Goal: Task Accomplishment & Management: Use online tool/utility

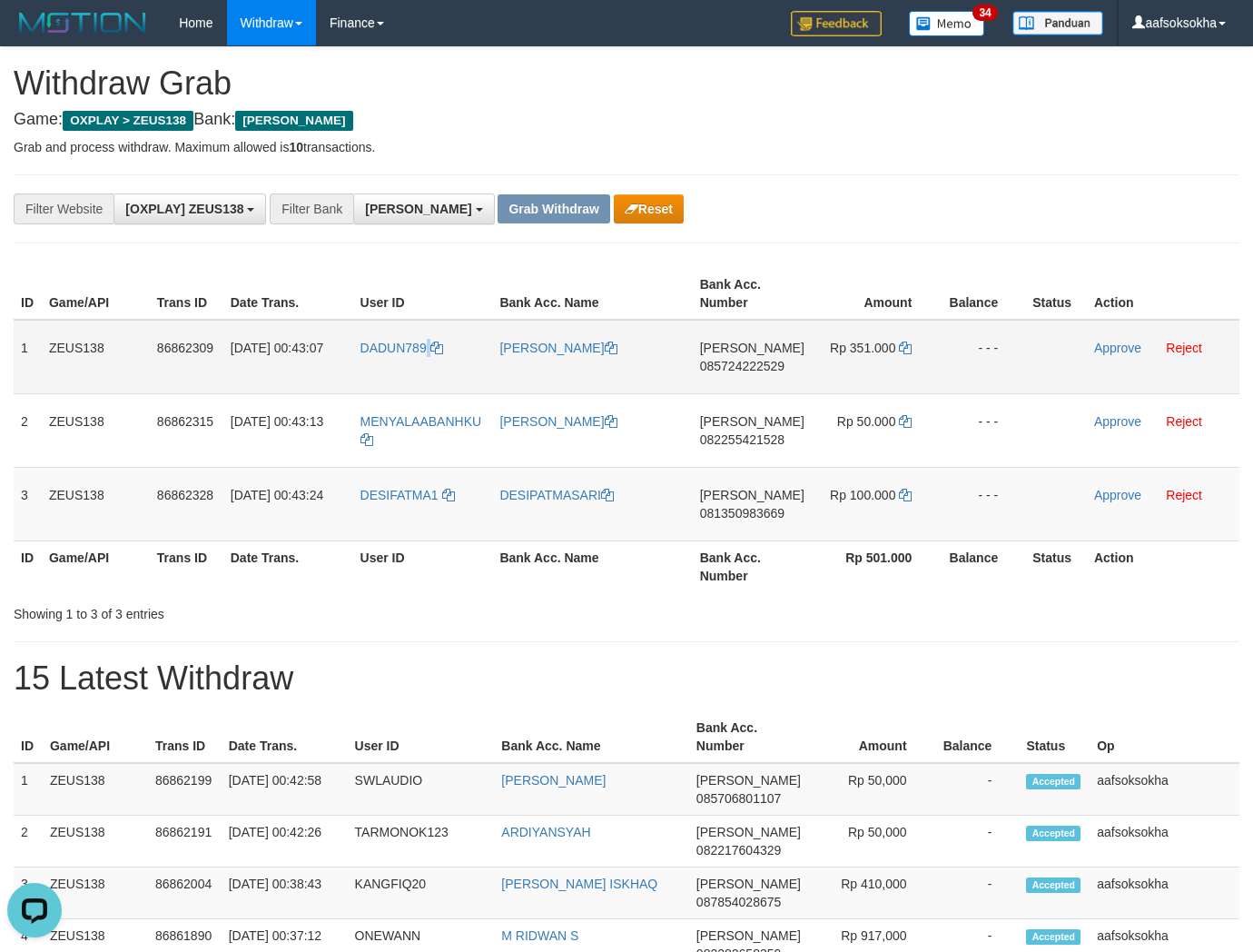
drag, startPoint x: 428, startPoint y: 356, endPoint x: 414, endPoint y: 360, distance: 14.6
click at [423, 356] on td "DADUN789" at bounding box center [423, 356] width 139 height 74
click at [411, 360] on td "DADUN789" at bounding box center [423, 356] width 139 height 74
copy link "DADUN789"
click at [411, 360] on td "DADUN789" at bounding box center [423, 356] width 139 height 74
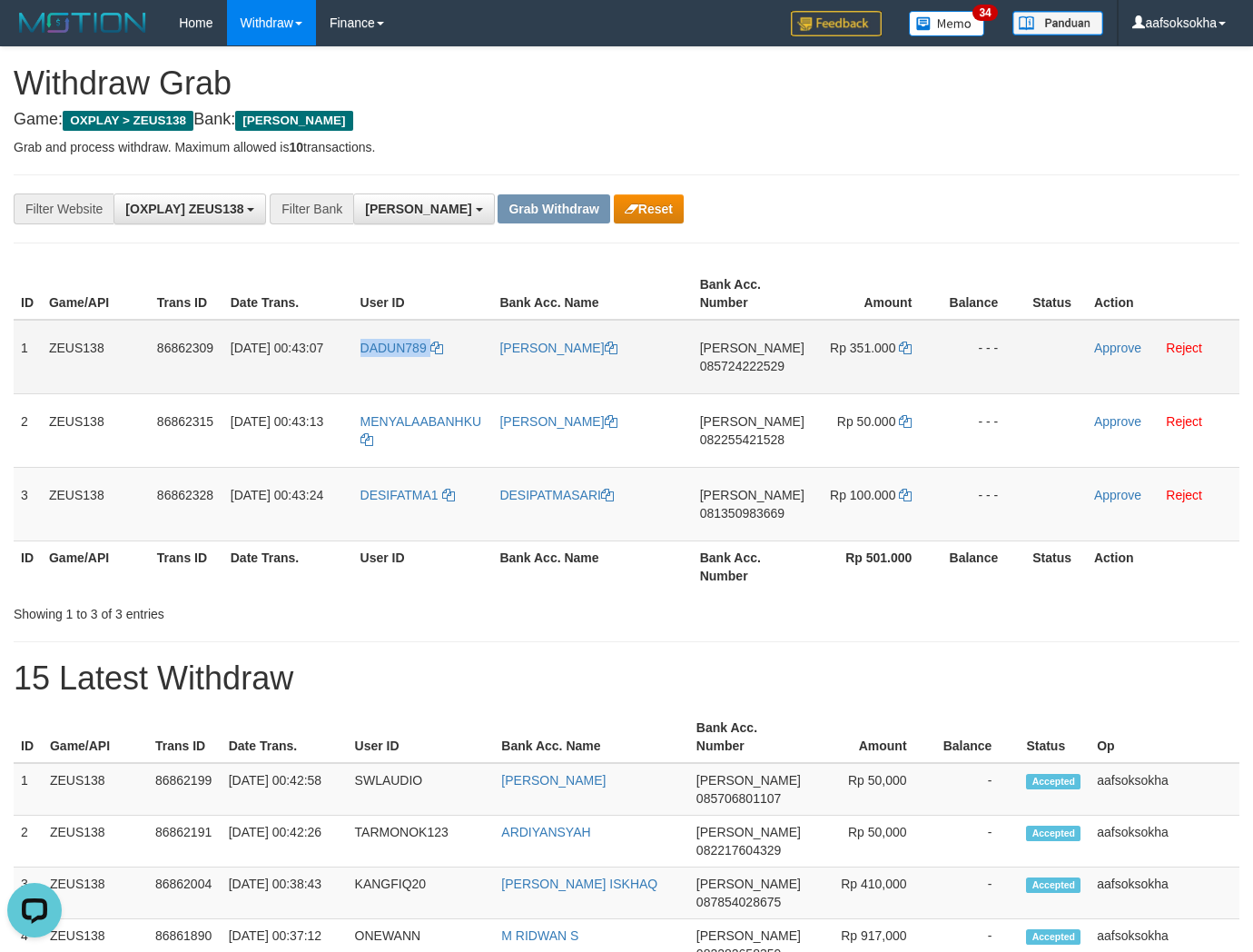
copy link "DADUN789"
drag, startPoint x: 411, startPoint y: 360, endPoint x: 917, endPoint y: 358, distance: 506.0
click at [414, 360] on td "DADUN789" at bounding box center [423, 356] width 139 height 74
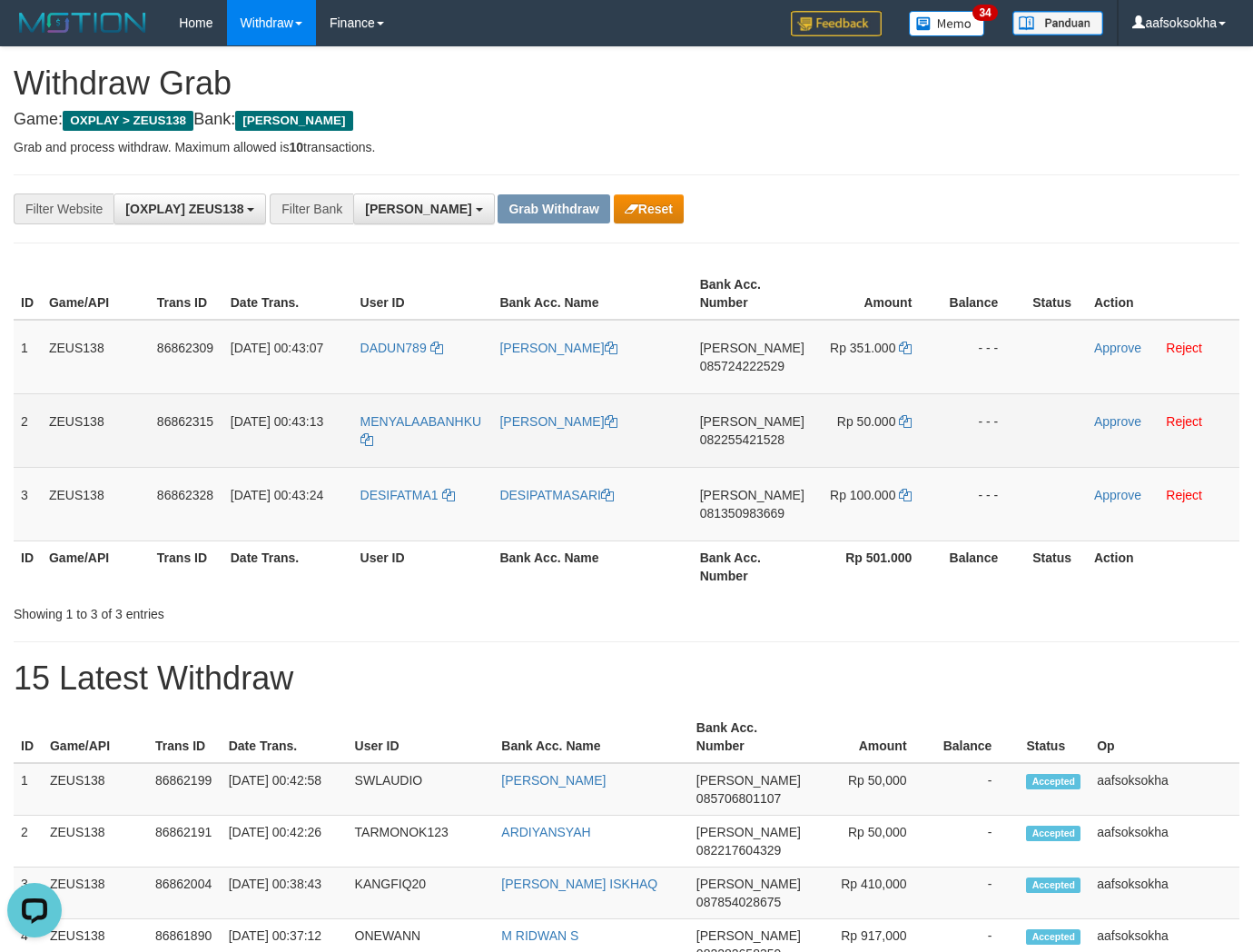
click at [381, 442] on td "MENYALAABANHKU" at bounding box center [423, 430] width 139 height 73
copy tr "MENYALAABANHKU"
click at [381, 442] on td "MENYALAABANHKU" at bounding box center [423, 430] width 139 height 73
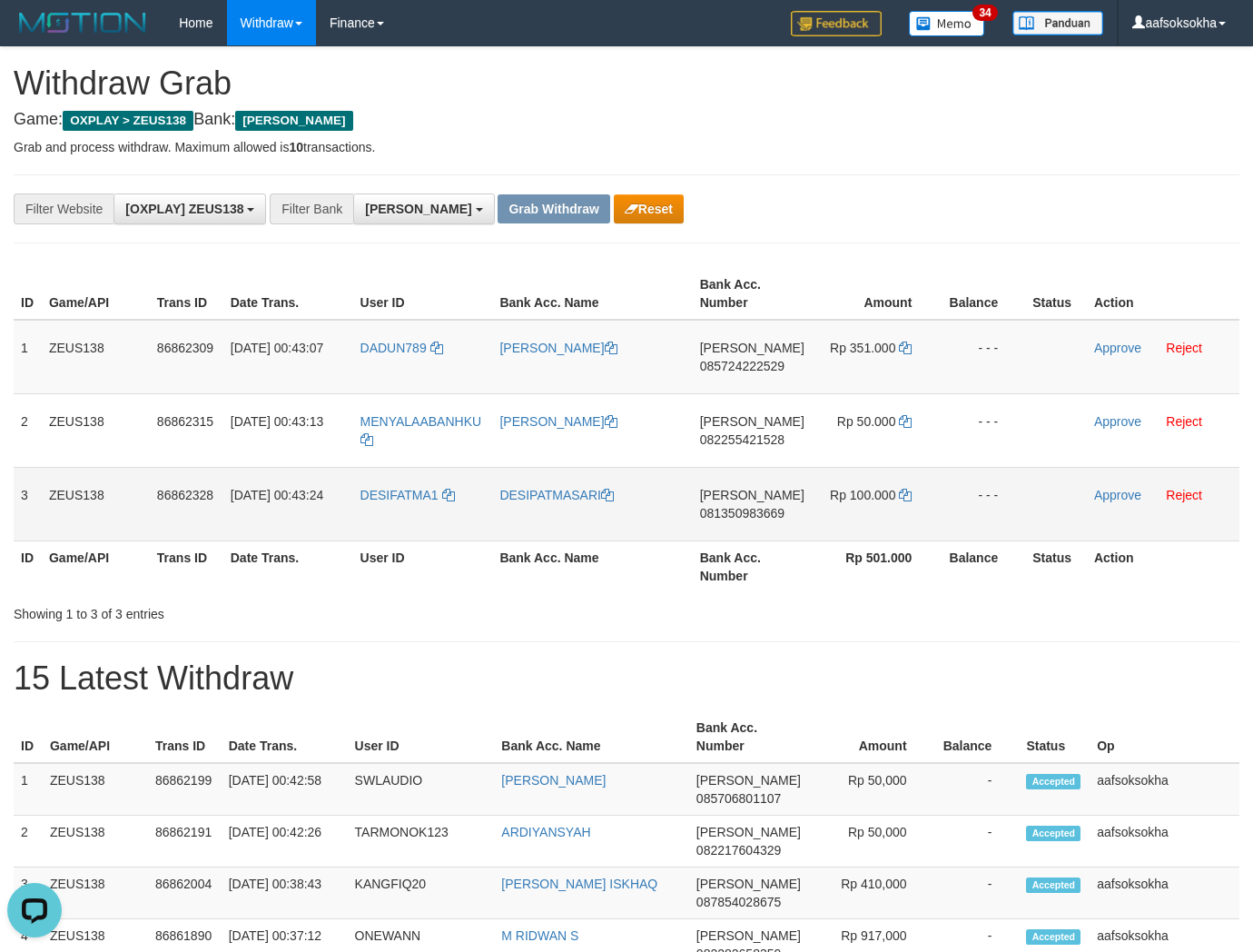
click at [405, 520] on td "DESIFATMA1" at bounding box center [423, 504] width 139 height 73
copy link "DESIFATMA1"
click at [405, 520] on td "DESIFATMA1" at bounding box center [423, 504] width 139 height 73
copy link "DESIFATMA1"
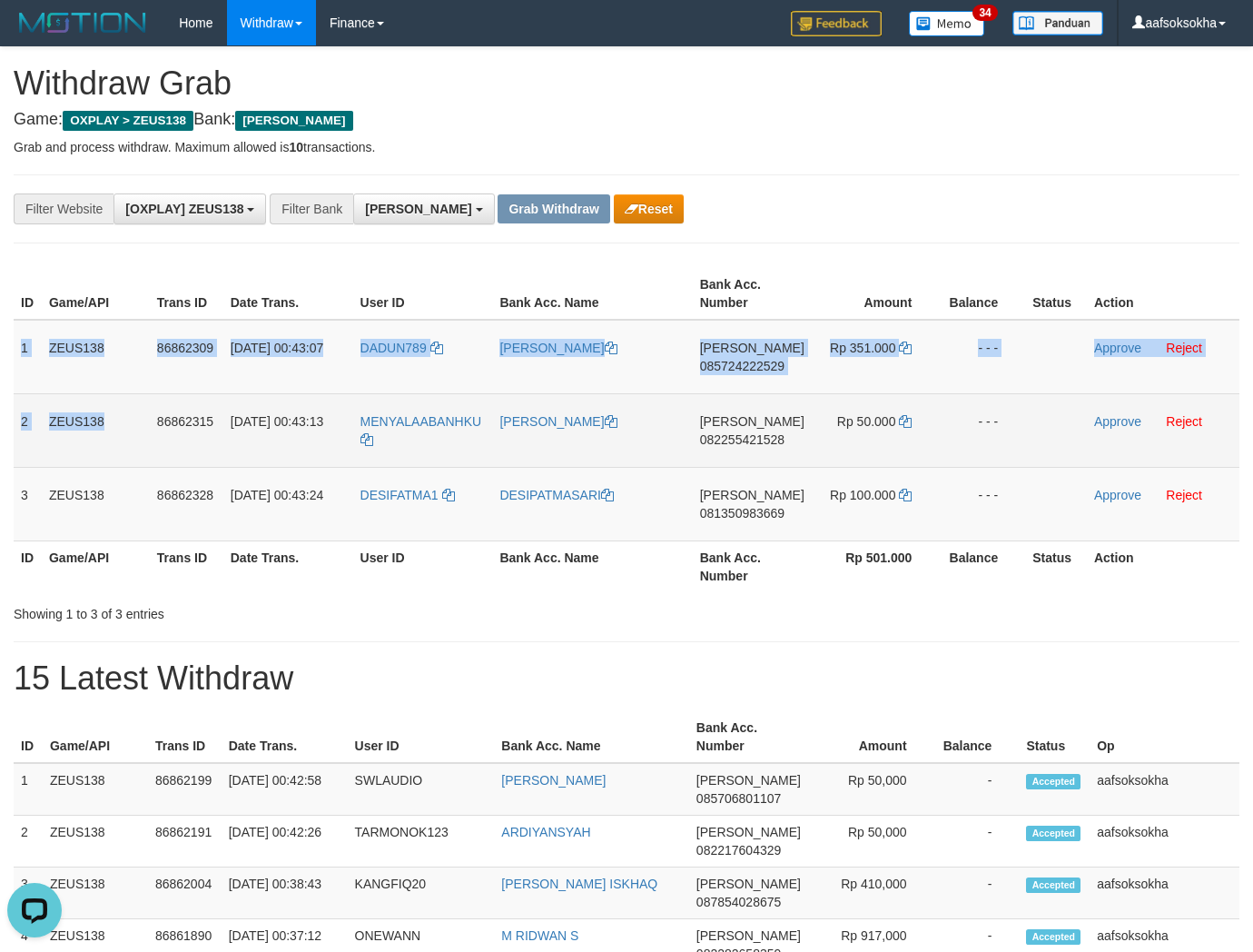
copy tbody "1 ZEUS138 86862309 [DATE] 00:43:07 DADUN789 [PERSON_NAME] 085724222529 Rp 351.0…"
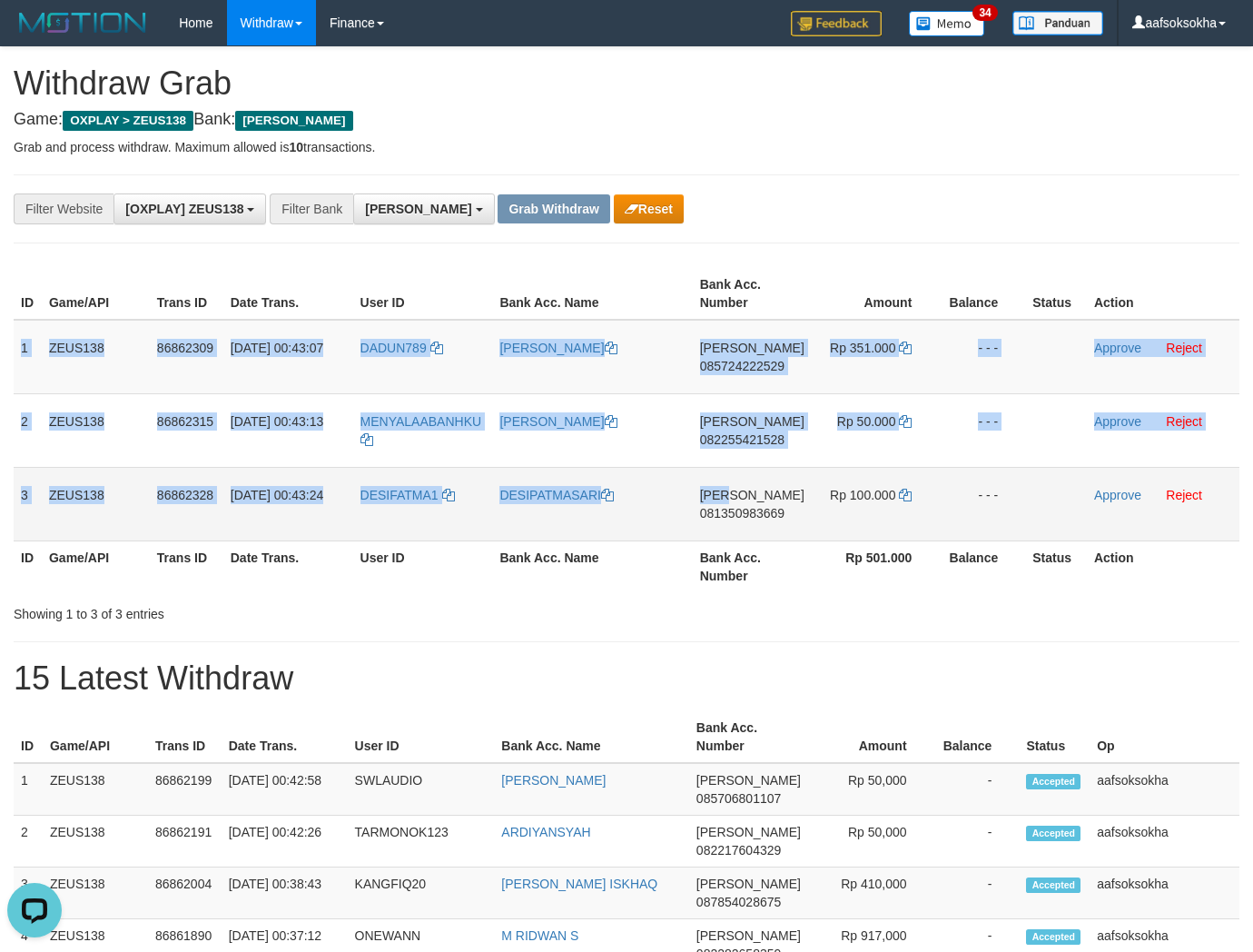
copy tbody "1 ZEUS138 86862309 [DATE] 00:43:07 DADUN789 [PERSON_NAME] 085724222529 Rp 351.0…"
drag, startPoint x: 27, startPoint y: 381, endPoint x: 1169, endPoint y: 494, distance: 1147.6
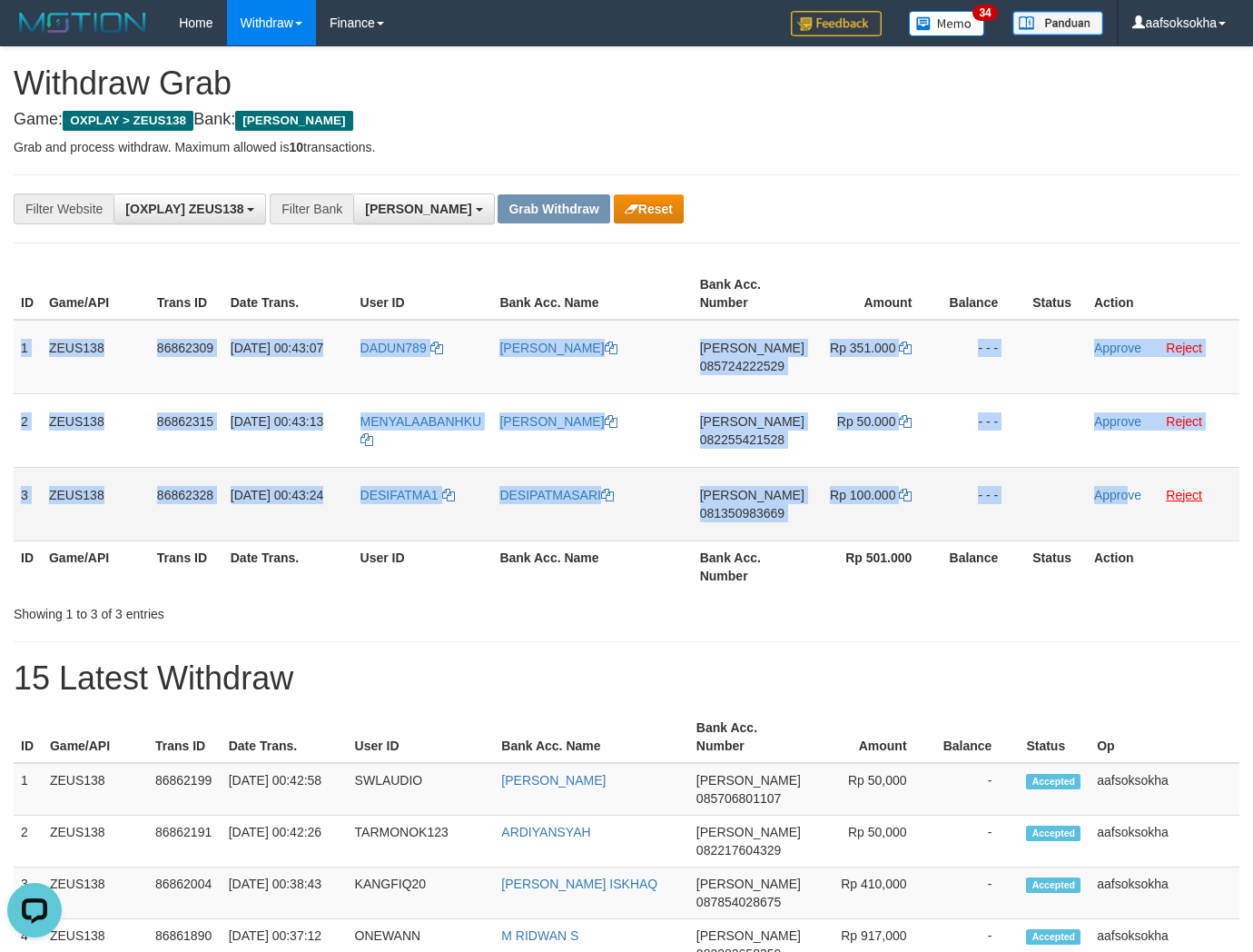
click at [1124, 503] on tbody "1 ZEUS138 86862309 [DATE] 00:43:07 DADUN789 [PERSON_NAME] 085724222529 Rp 351.0…" at bounding box center [626, 429] width 1226 height 221
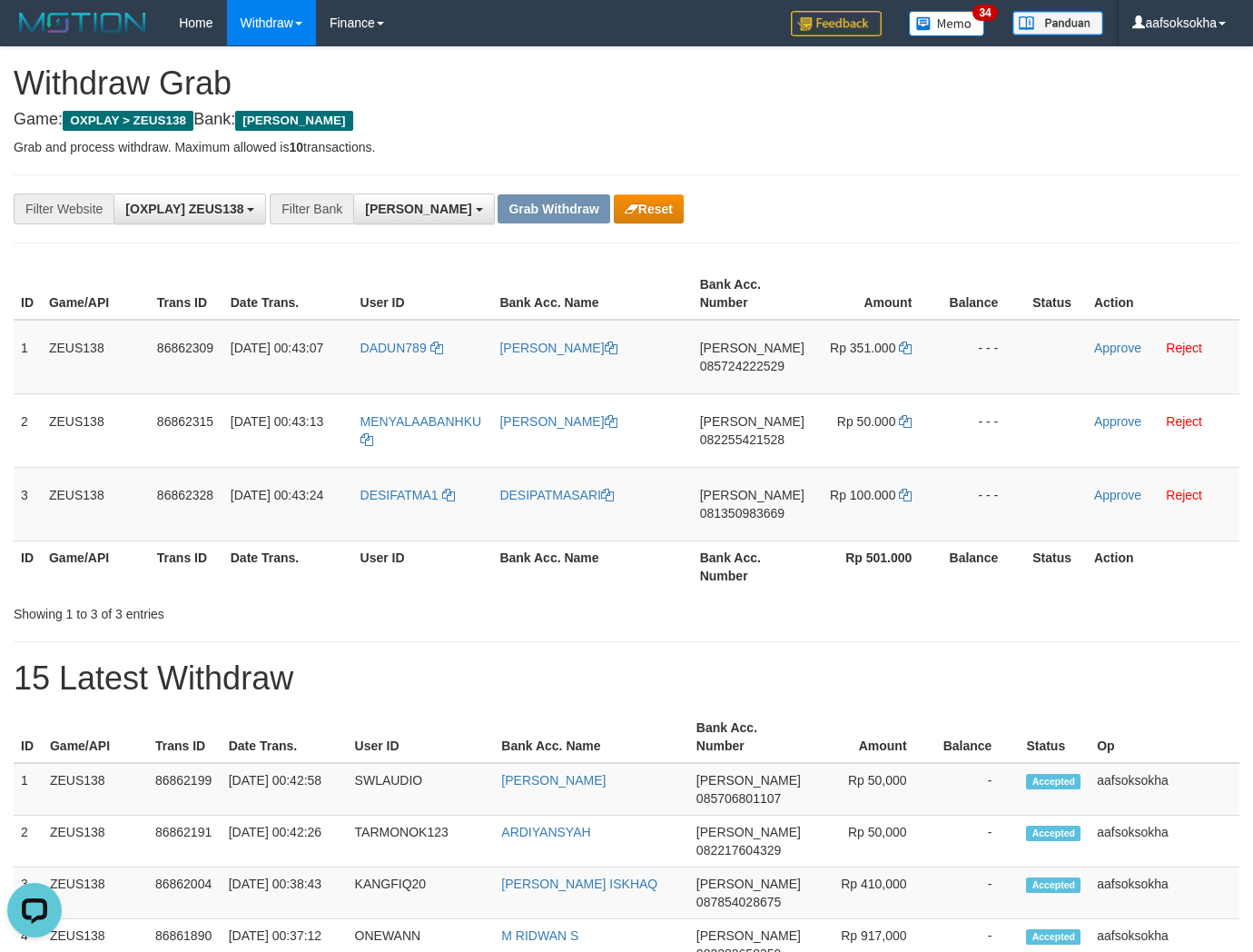
click at [1055, 222] on div "**********" at bounding box center [626, 208] width 1253 height 31
click at [952, 234] on div "**********" at bounding box center [626, 208] width 1226 height 69
click at [1010, 194] on div "**********" at bounding box center [522, 208] width 1044 height 31
click at [726, 366] on span "085724222529" at bounding box center [742, 365] width 85 height 14
click at [908, 343] on icon at bounding box center [905, 347] width 12 height 12
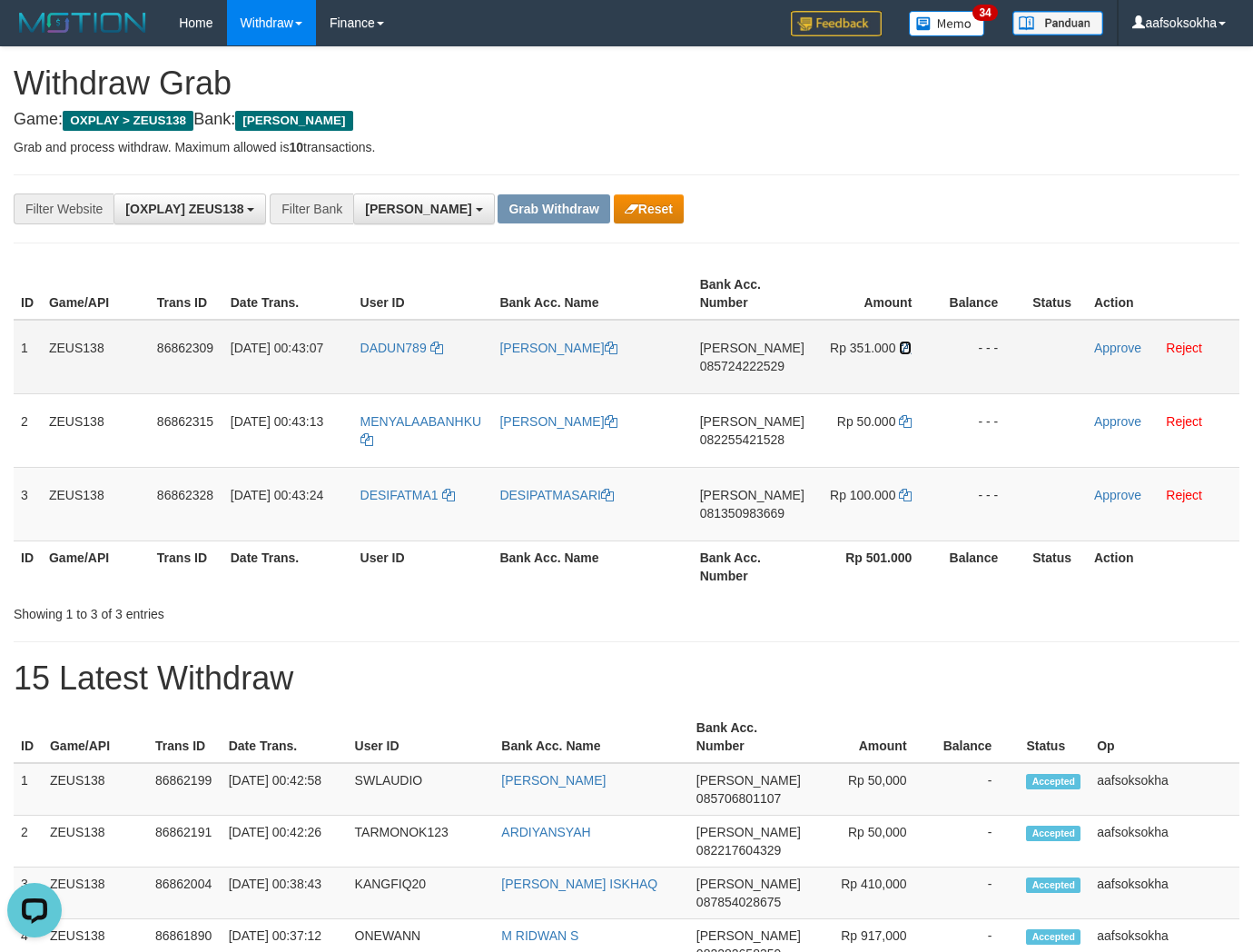
click at [908, 343] on icon at bounding box center [905, 347] width 12 height 12
click at [1109, 341] on link "Approve" at bounding box center [1117, 347] width 47 height 14
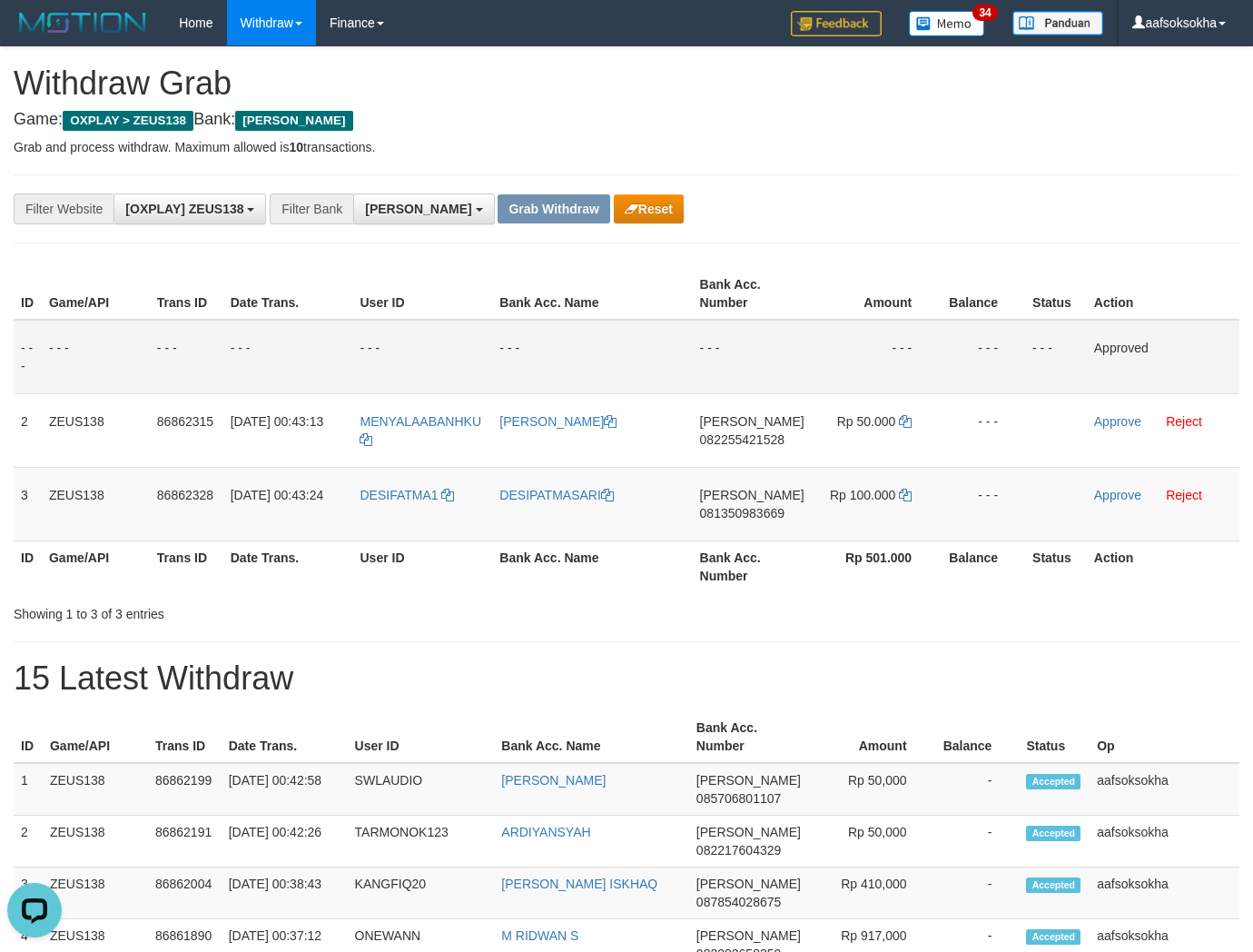
click at [917, 220] on div "**********" at bounding box center [522, 208] width 1044 height 31
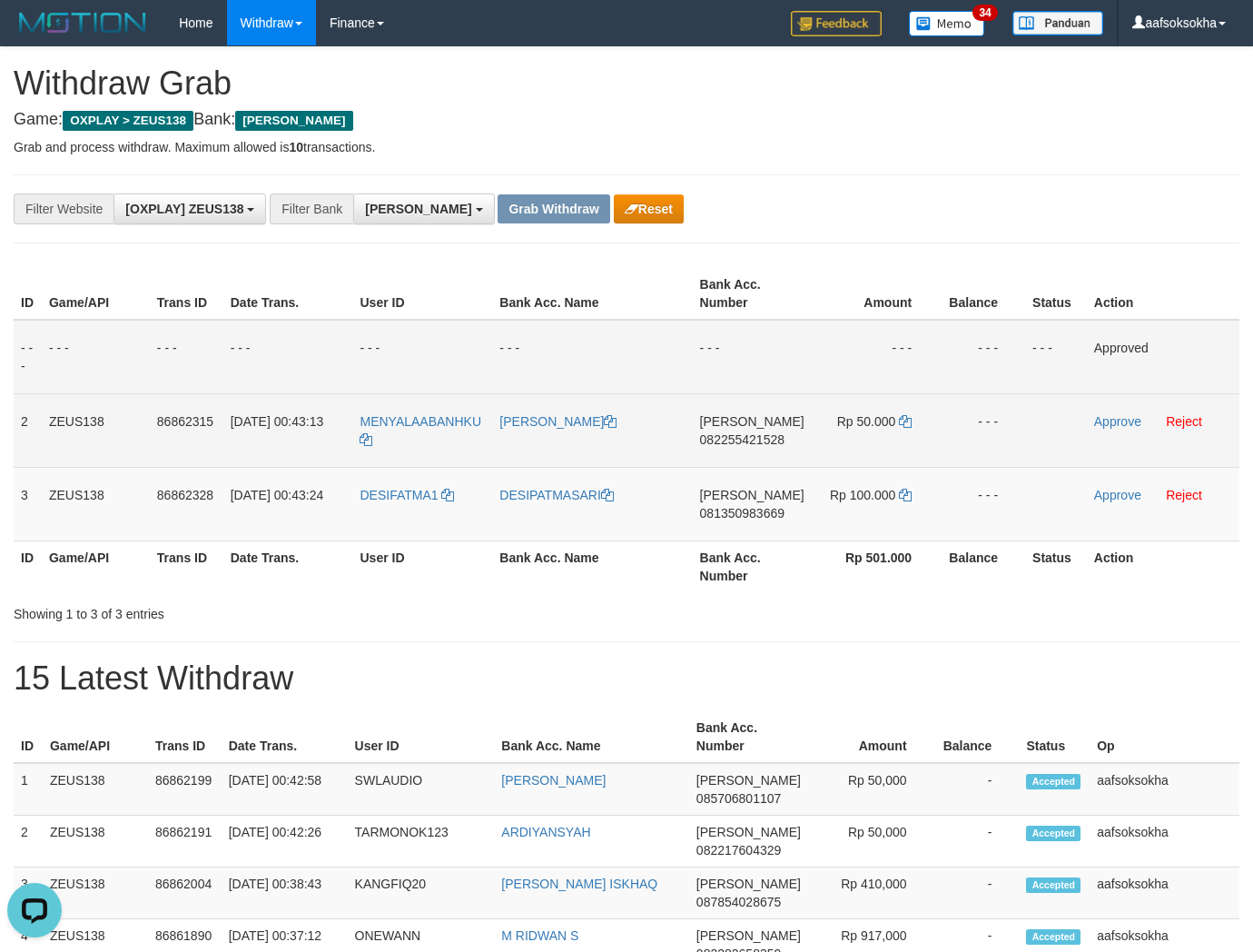
click at [772, 439] on span "082255421528" at bounding box center [742, 439] width 85 height 14
click at [899, 418] on icon at bounding box center [905, 421] width 12 height 12
click at [1126, 425] on link "Approve" at bounding box center [1117, 421] width 47 height 14
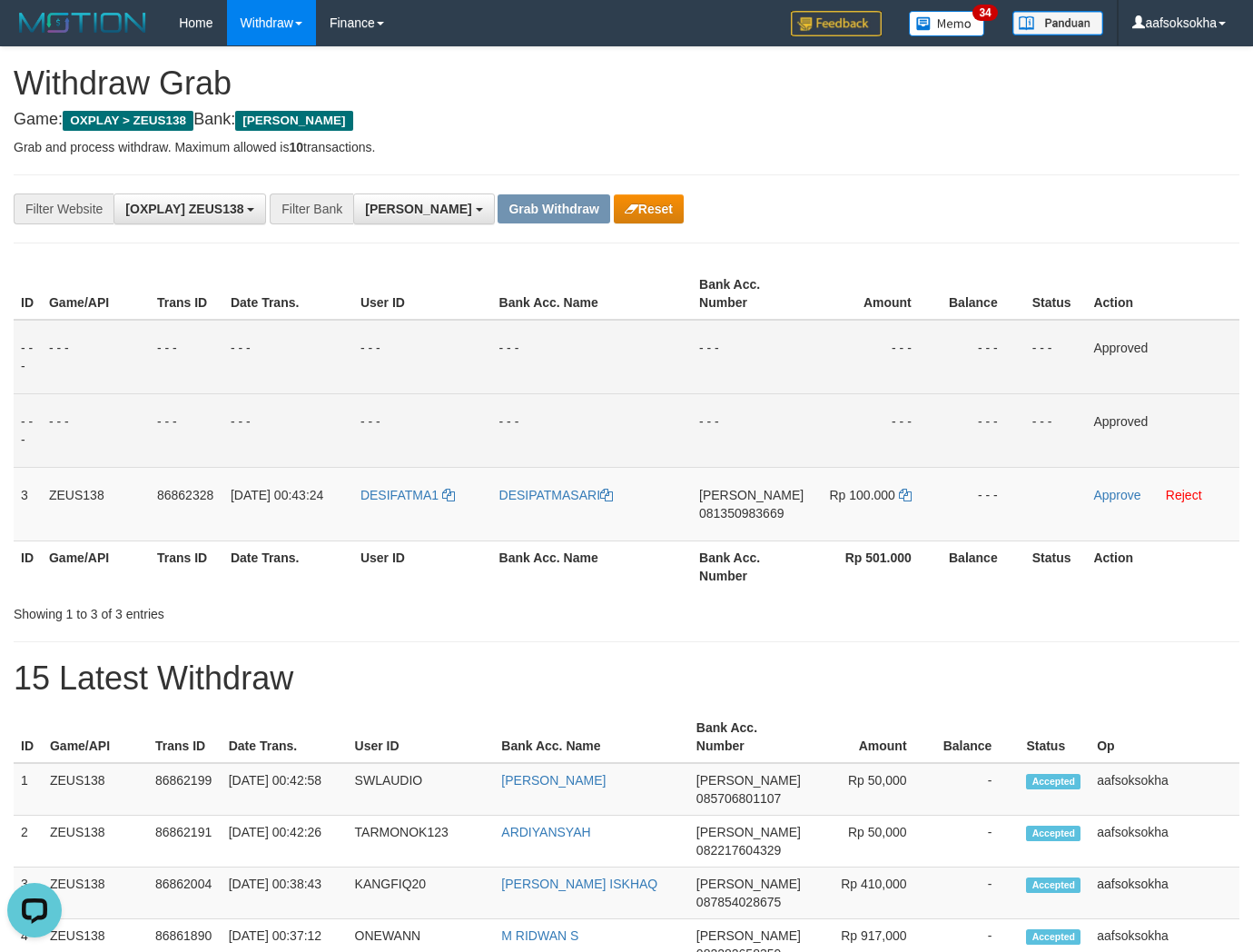
drag, startPoint x: 921, startPoint y: 227, endPoint x: 1050, endPoint y: 223, distance: 129.1
click at [921, 227] on div "**********" at bounding box center [626, 208] width 1226 height 69
drag, startPoint x: 714, startPoint y: 513, endPoint x: 722, endPoint y: 518, distance: 9.4
click at [722, 516] on span "081350983669" at bounding box center [741, 512] width 85 height 14
click at [738, 518] on span "081350983669" at bounding box center [741, 512] width 85 height 14
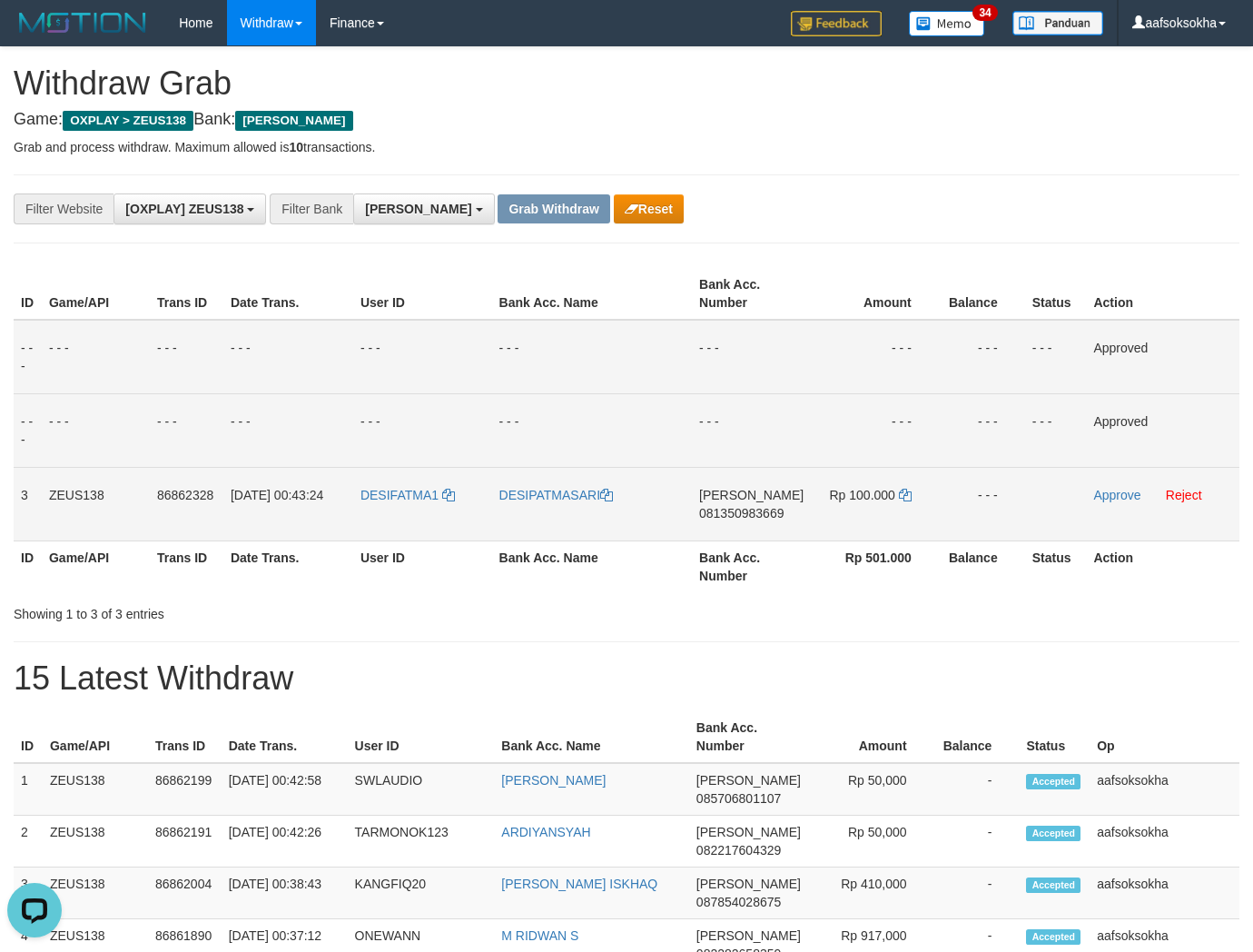
click at [743, 514] on span "081350983669" at bounding box center [741, 512] width 85 height 14
click at [902, 492] on icon at bounding box center [905, 494] width 12 height 12
click at [1103, 492] on link "Approve" at bounding box center [1116, 494] width 47 height 14
click at [912, 229] on div "**********" at bounding box center [626, 208] width 1226 height 69
